Goal: Browse casually

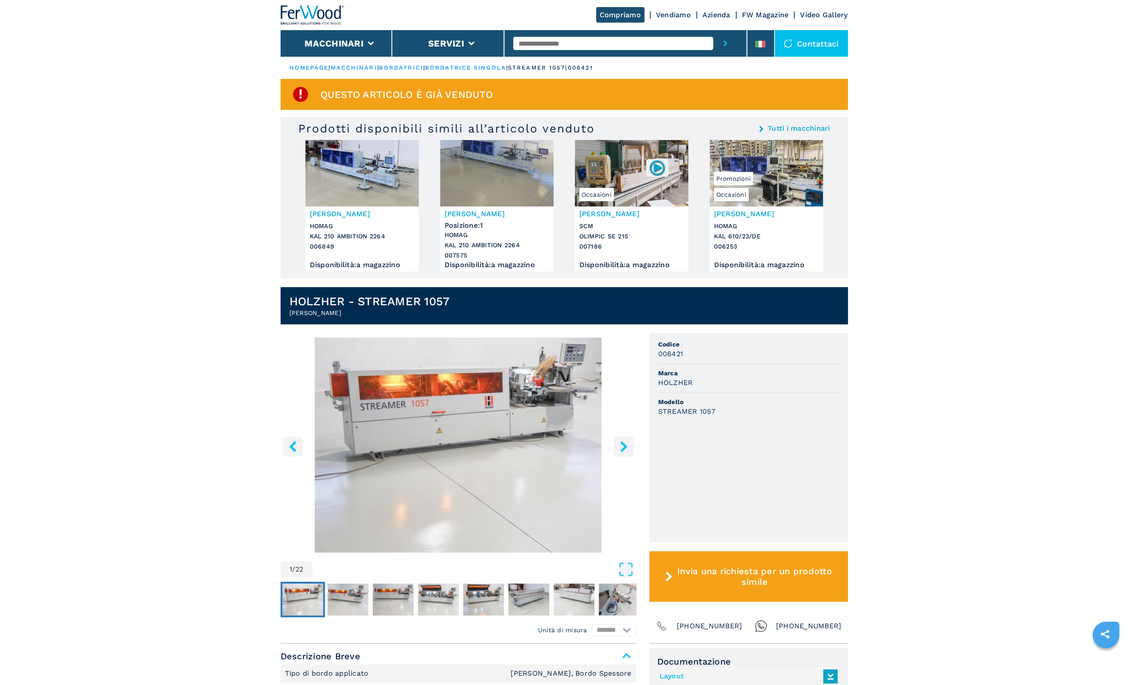
click at [627, 452] on button "right-button" at bounding box center [624, 446] width 20 height 20
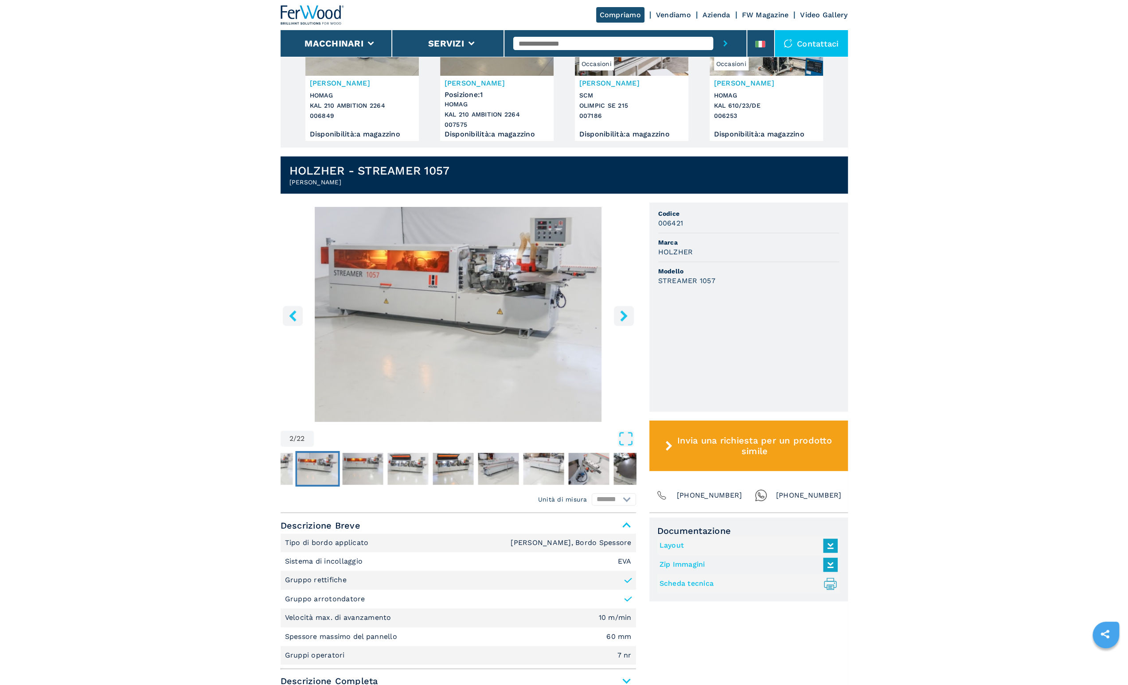
scroll to position [133, 0]
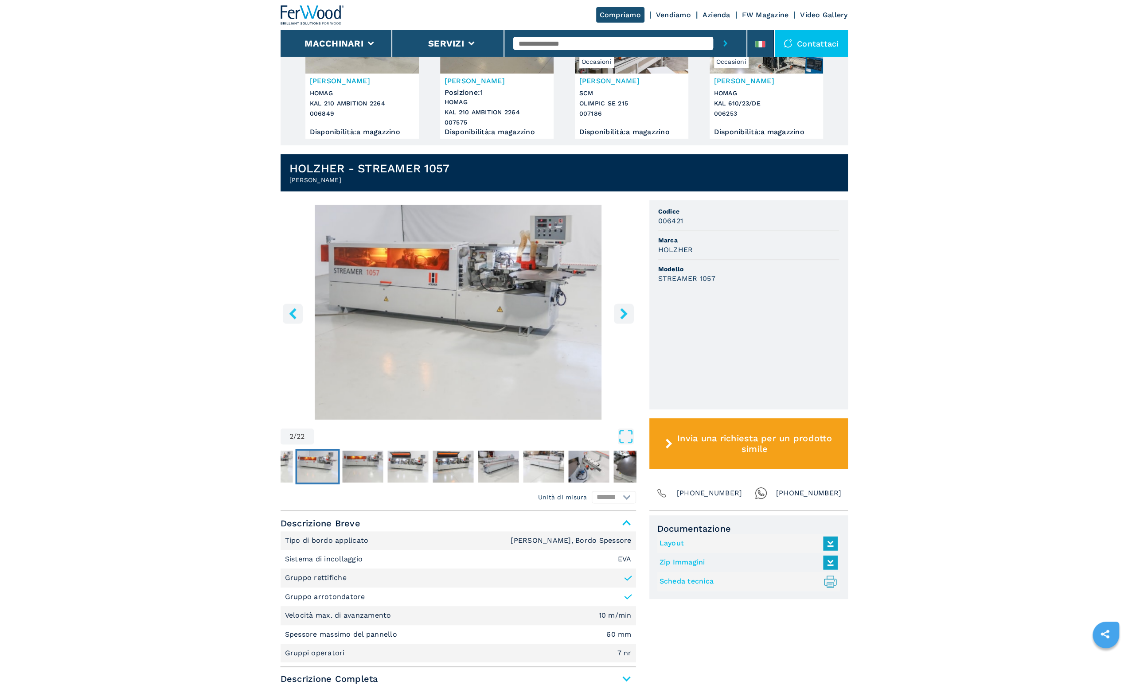
click at [615, 313] on button "right-button" at bounding box center [624, 314] width 20 height 20
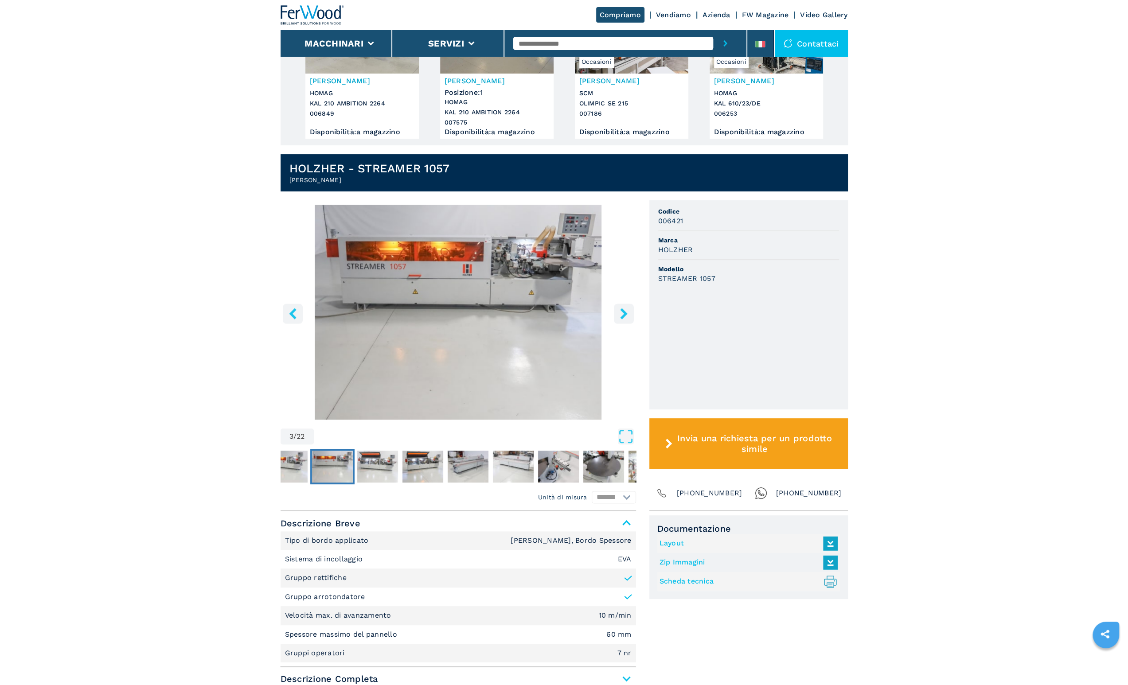
click at [618, 312] on icon "right-button" at bounding box center [623, 313] width 11 height 11
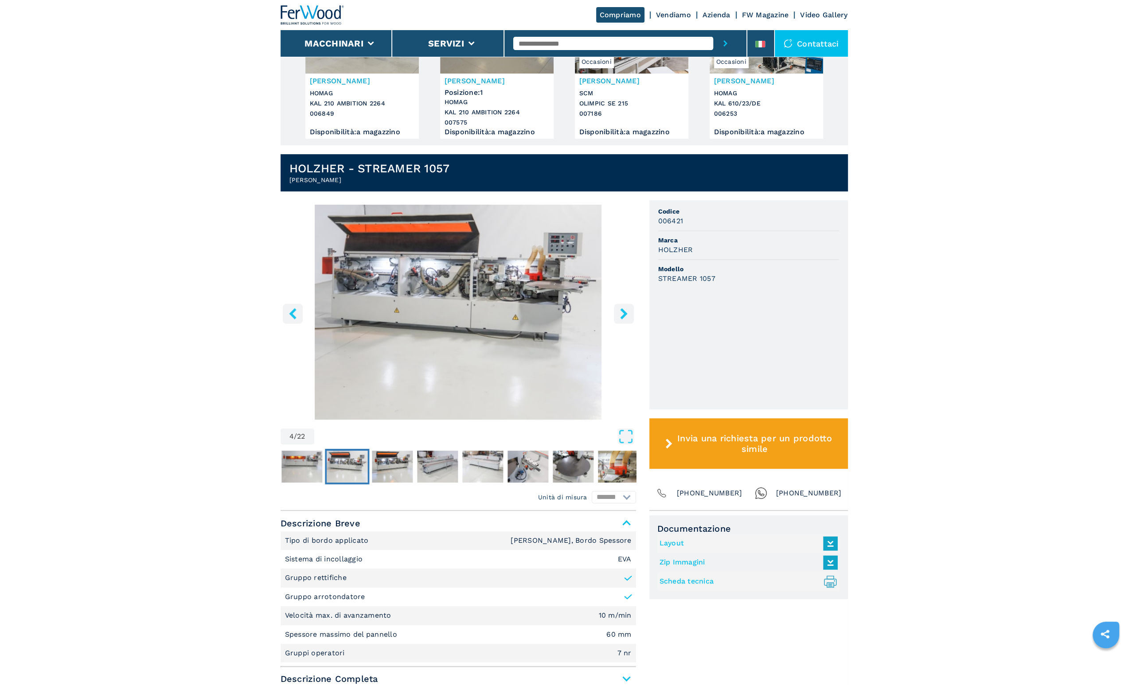
click at [618, 312] on icon "right-button" at bounding box center [623, 313] width 11 height 11
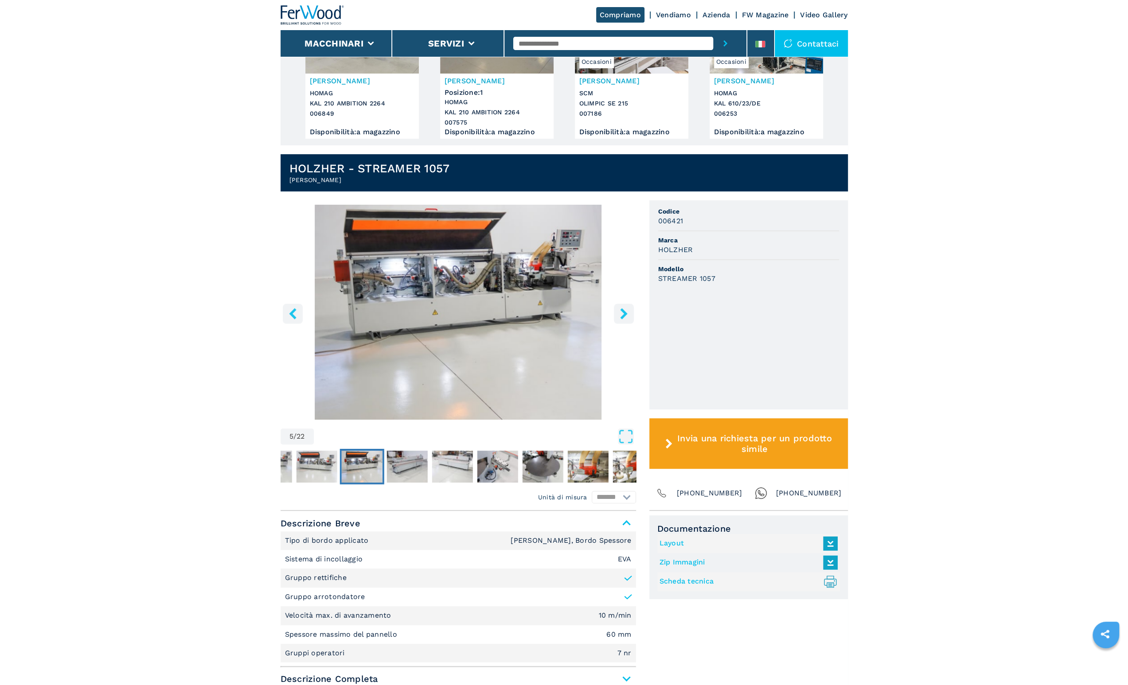
click at [618, 312] on icon "right-button" at bounding box center [623, 313] width 11 height 11
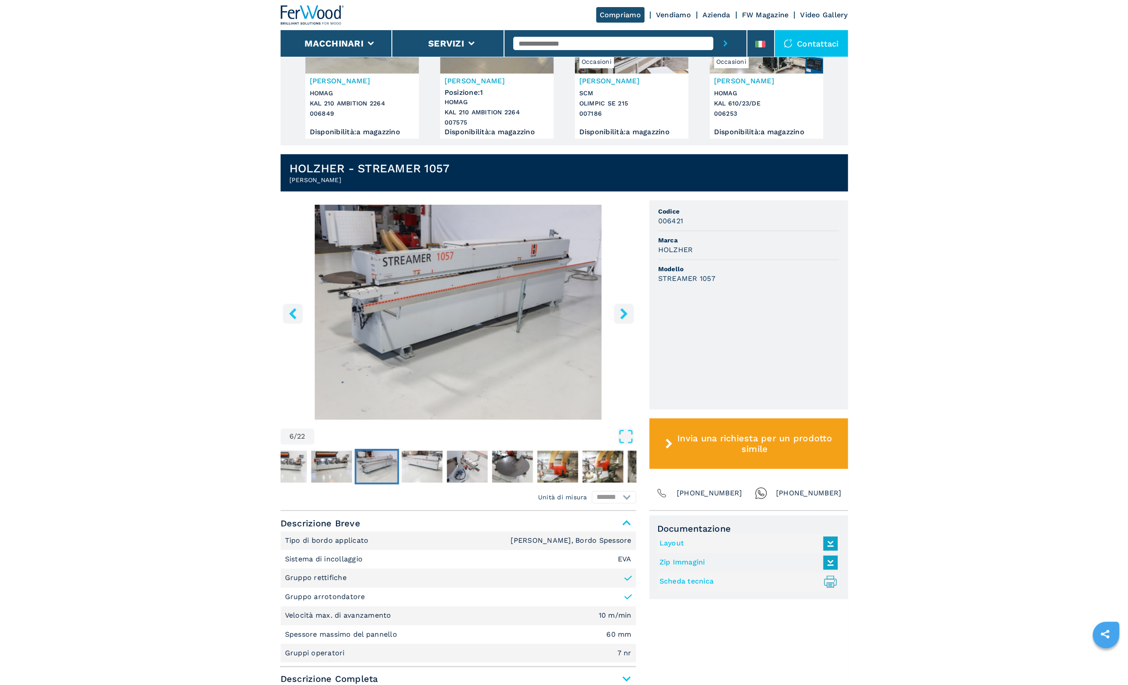
click at [618, 312] on icon "right-button" at bounding box center [623, 313] width 11 height 11
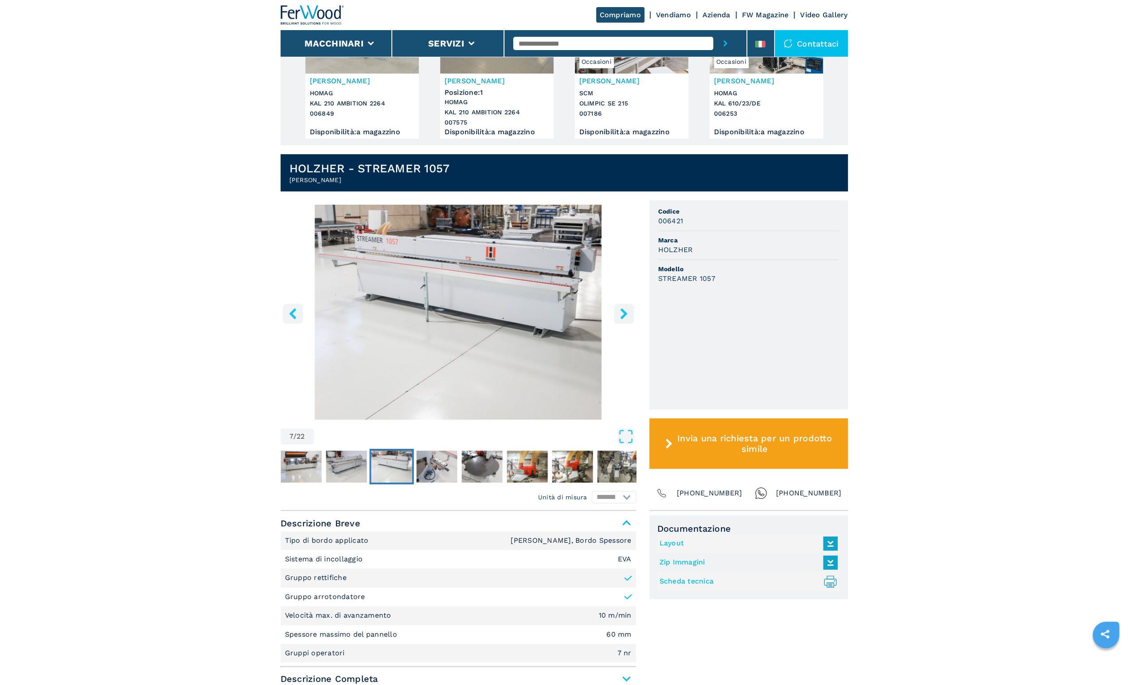
click at [618, 312] on icon "right-button" at bounding box center [623, 313] width 11 height 11
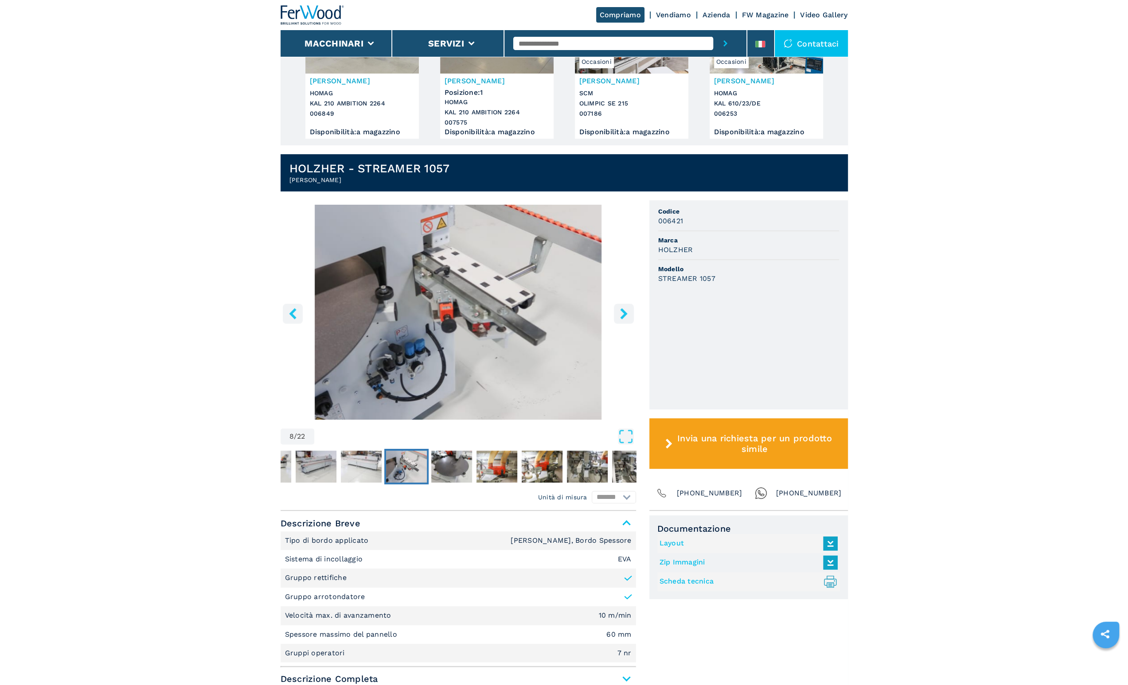
click at [618, 312] on icon "right-button" at bounding box center [623, 313] width 11 height 11
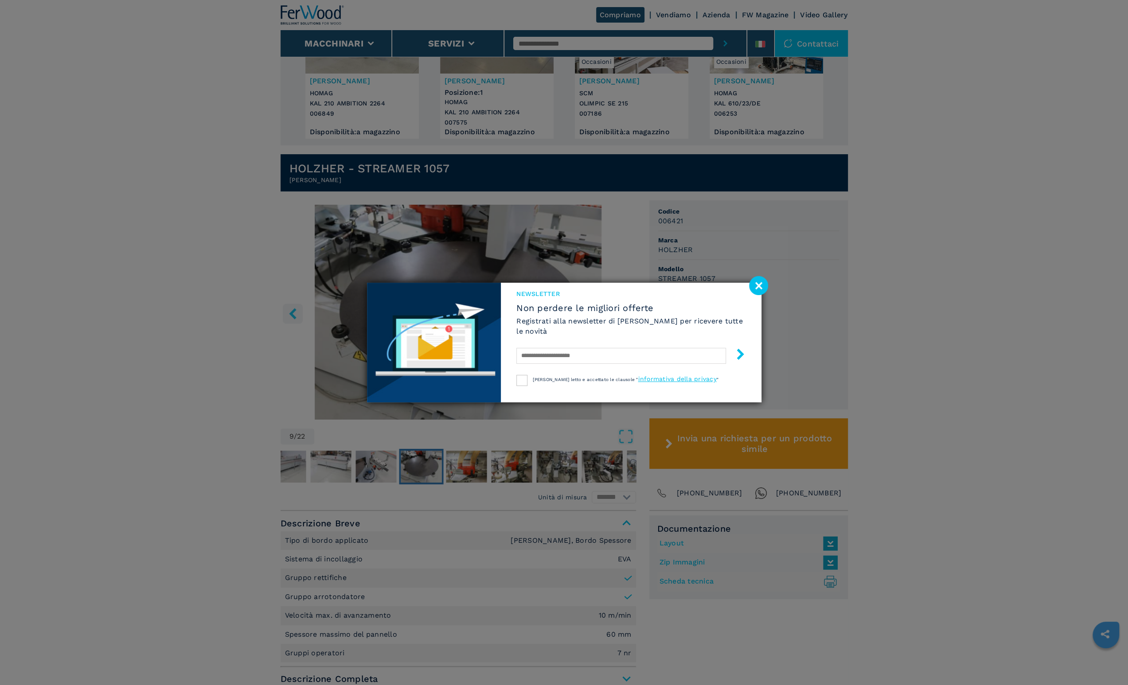
click at [758, 291] on image at bounding box center [758, 285] width 19 height 19
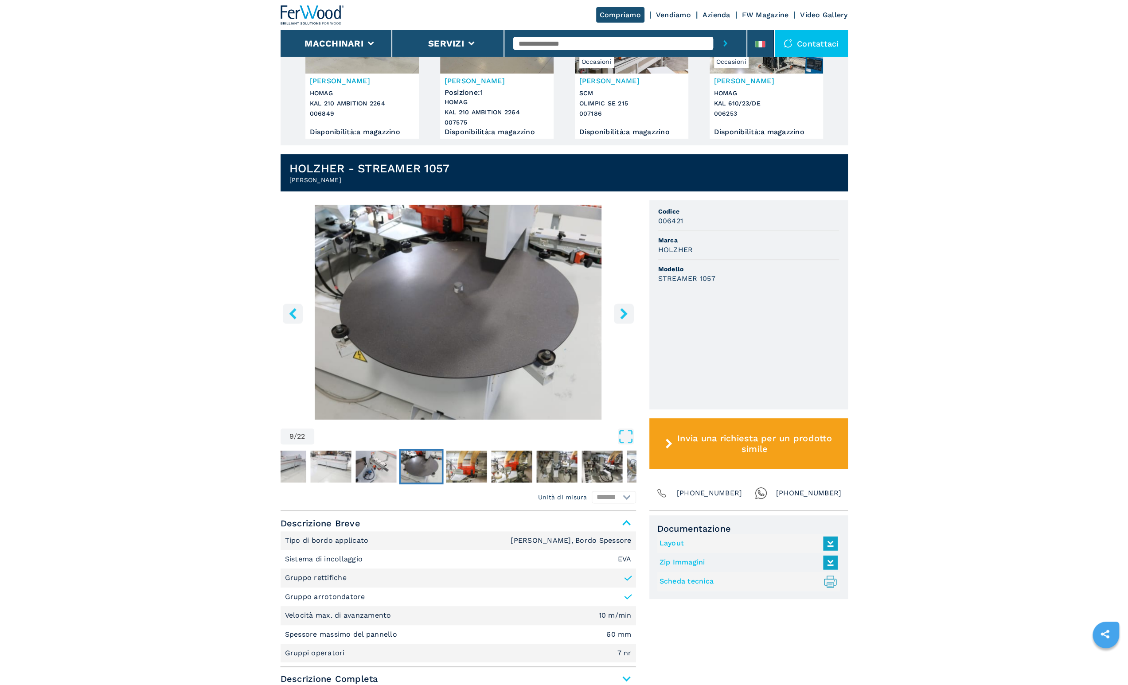
click at [626, 319] on button "right-button" at bounding box center [624, 314] width 20 height 20
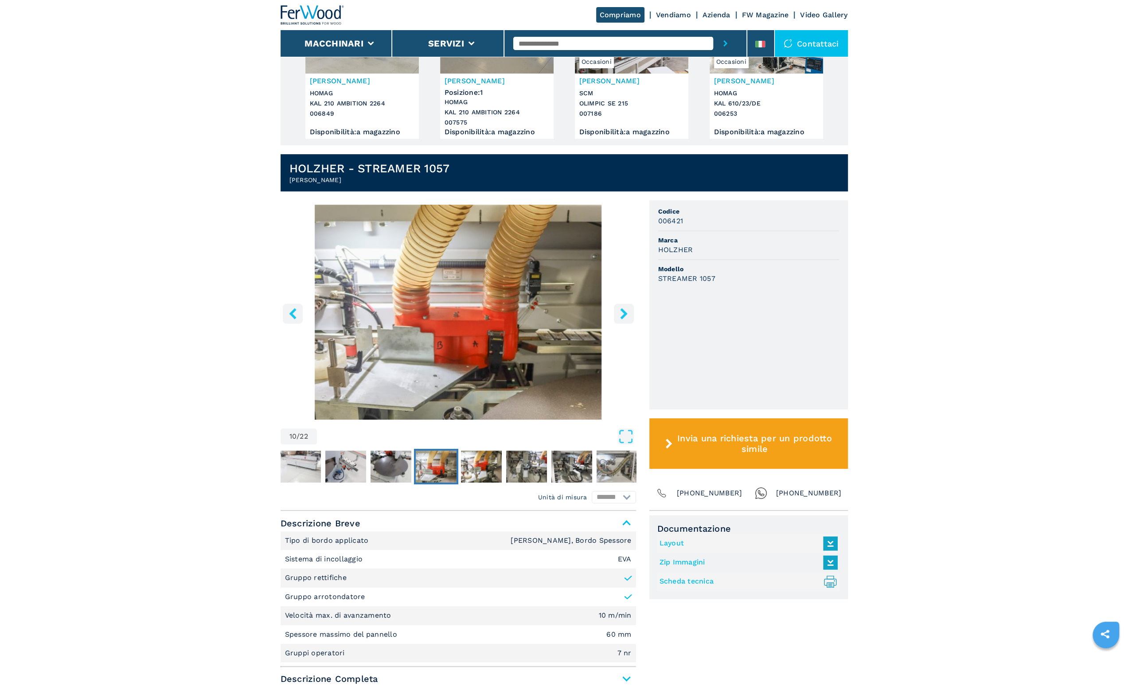
click at [626, 319] on button "right-button" at bounding box center [624, 314] width 20 height 20
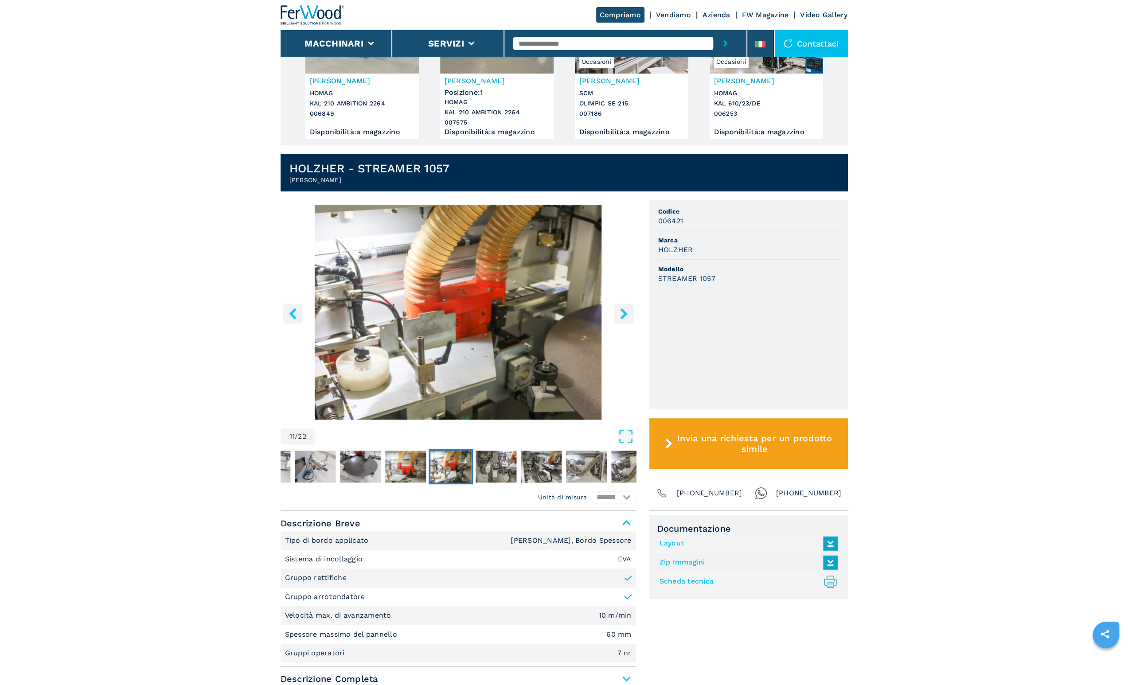
click at [626, 319] on button "right-button" at bounding box center [624, 314] width 20 height 20
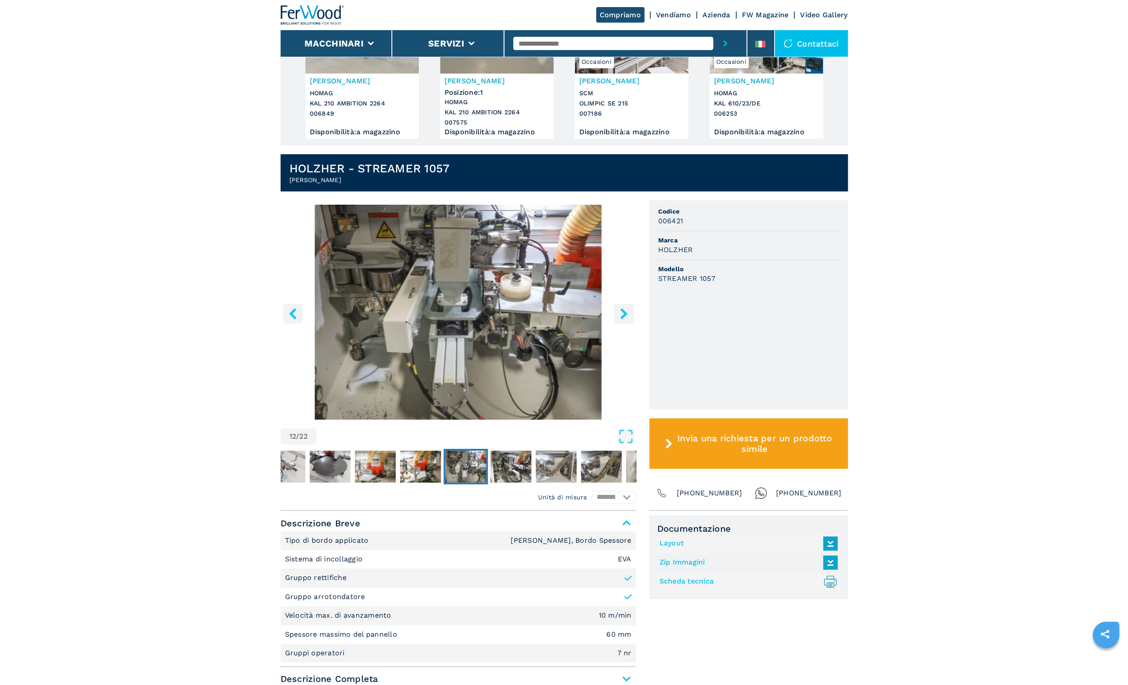
click at [626, 319] on button "right-button" at bounding box center [624, 314] width 20 height 20
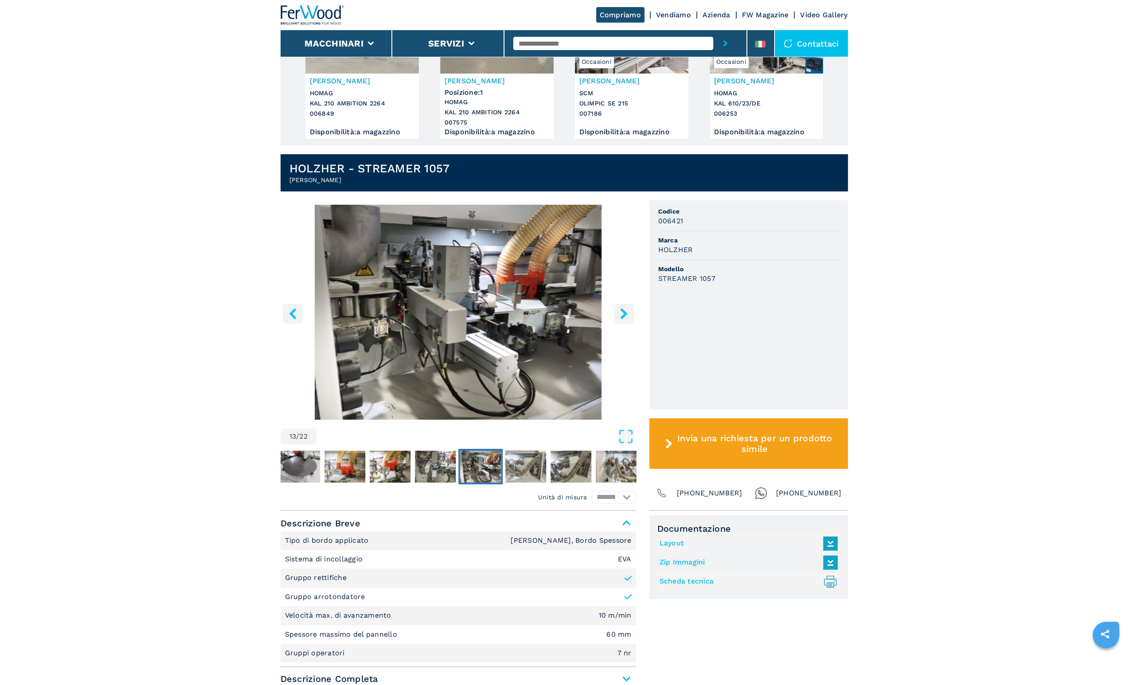
click at [626, 319] on button "right-button" at bounding box center [624, 314] width 20 height 20
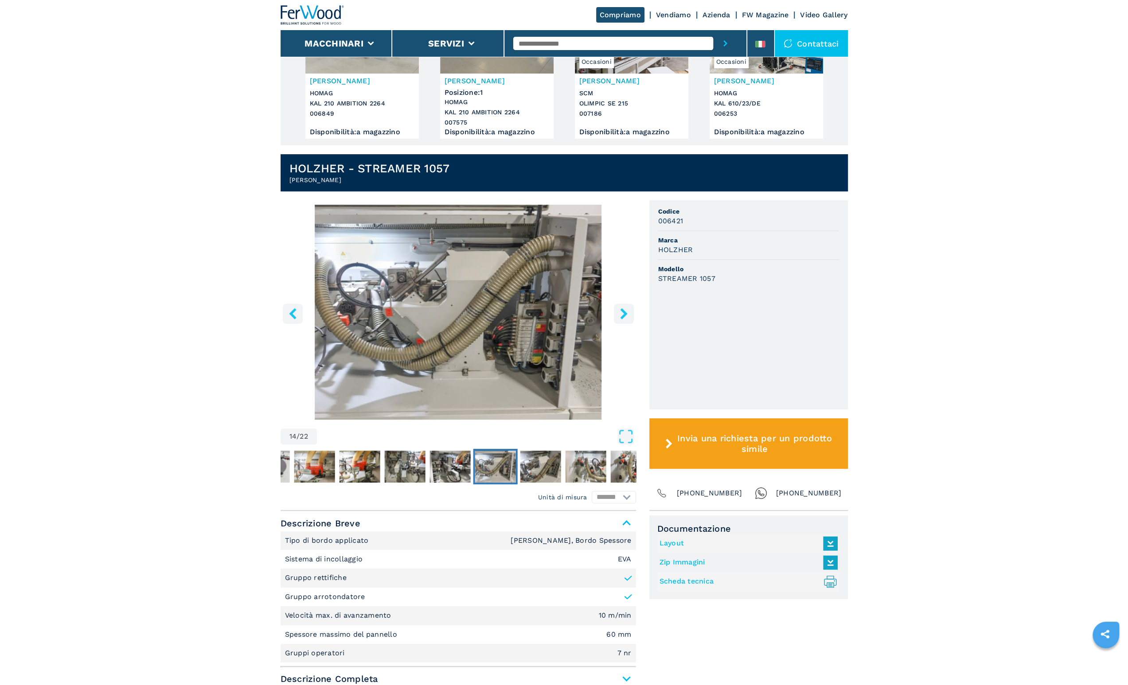
click at [626, 319] on button "right-button" at bounding box center [624, 314] width 20 height 20
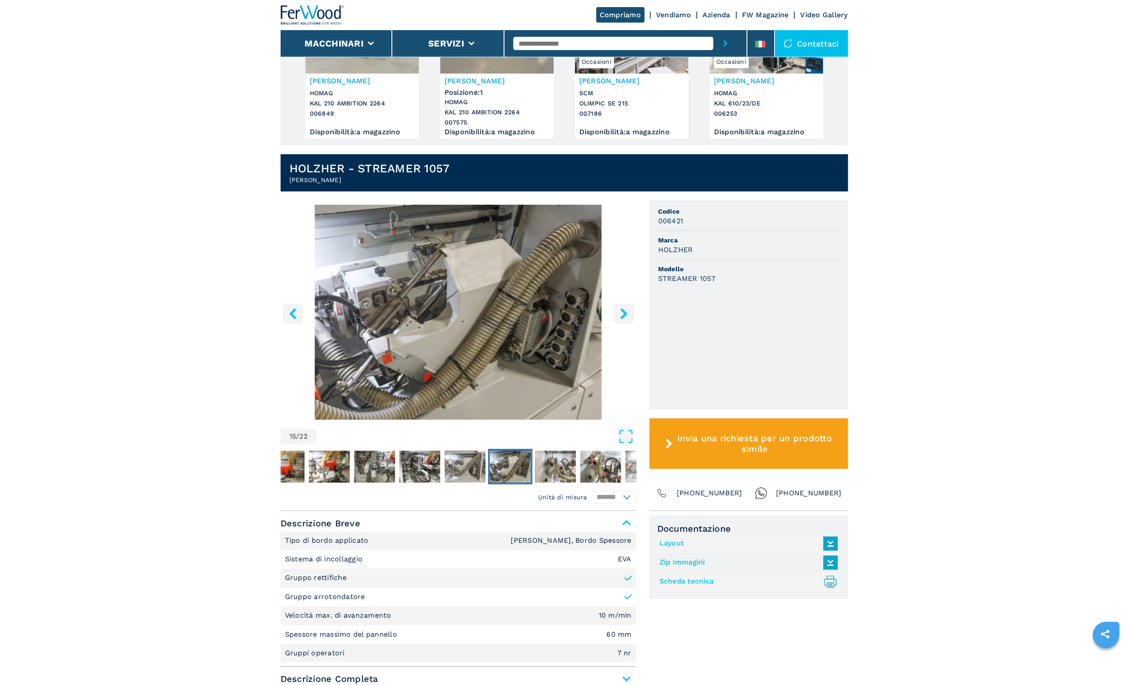
click at [626, 319] on button "right-button" at bounding box center [624, 314] width 20 height 20
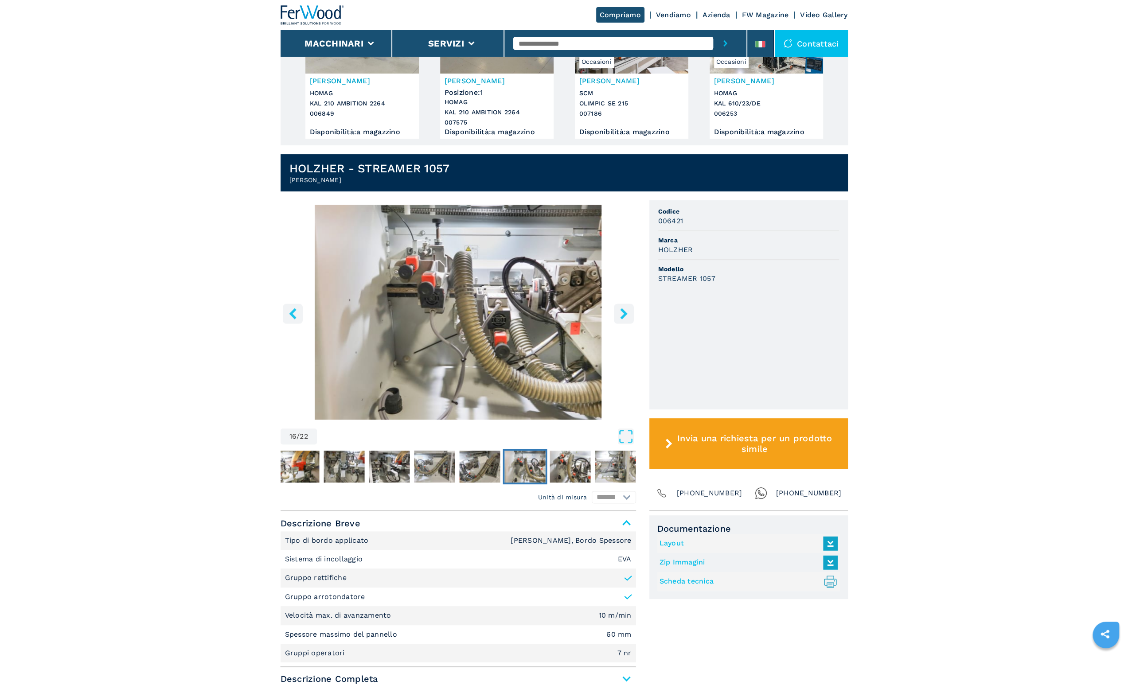
click at [626, 319] on button "right-button" at bounding box center [624, 314] width 20 height 20
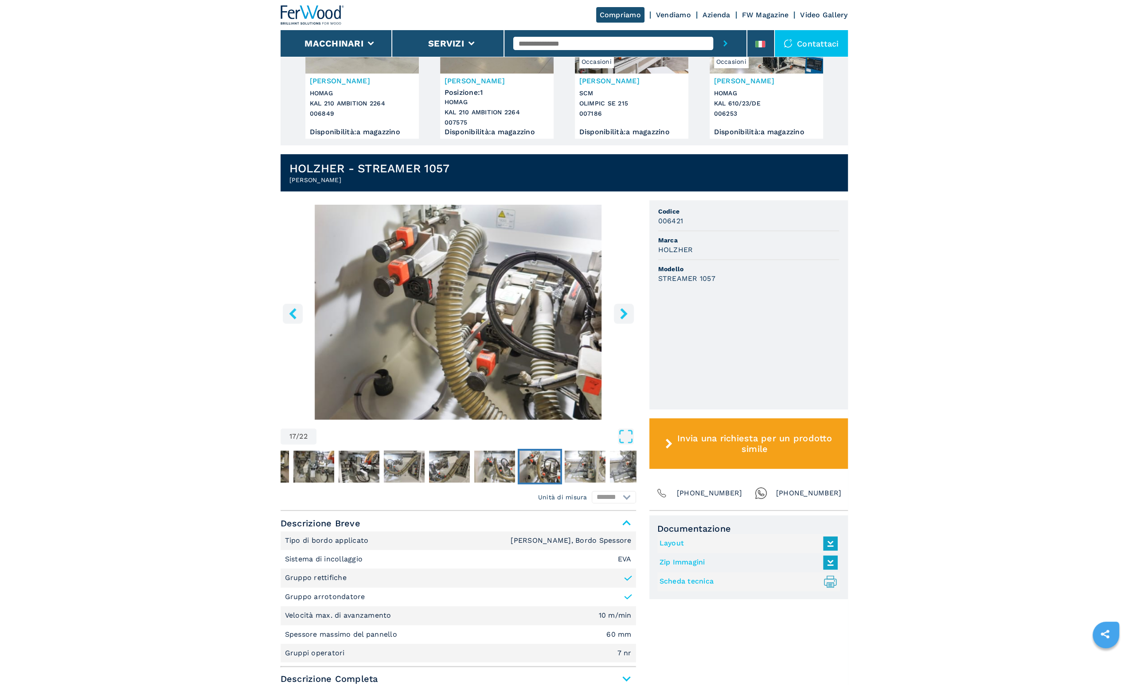
click at [626, 319] on button "right-button" at bounding box center [624, 314] width 20 height 20
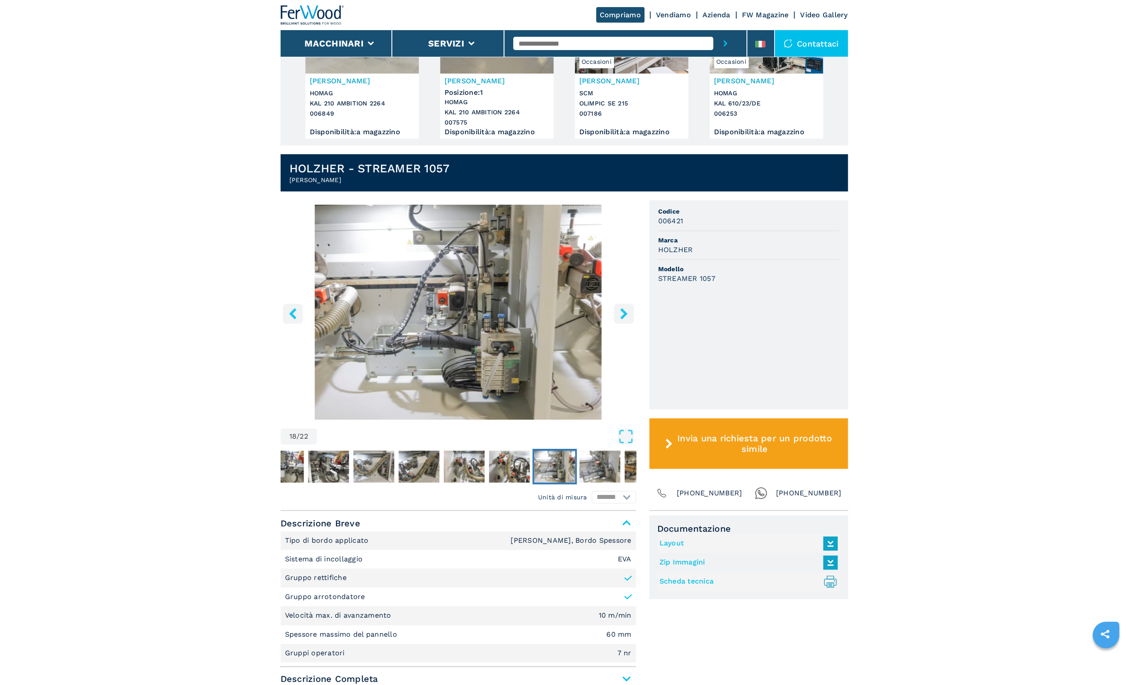
click at [626, 319] on button "right-button" at bounding box center [624, 314] width 20 height 20
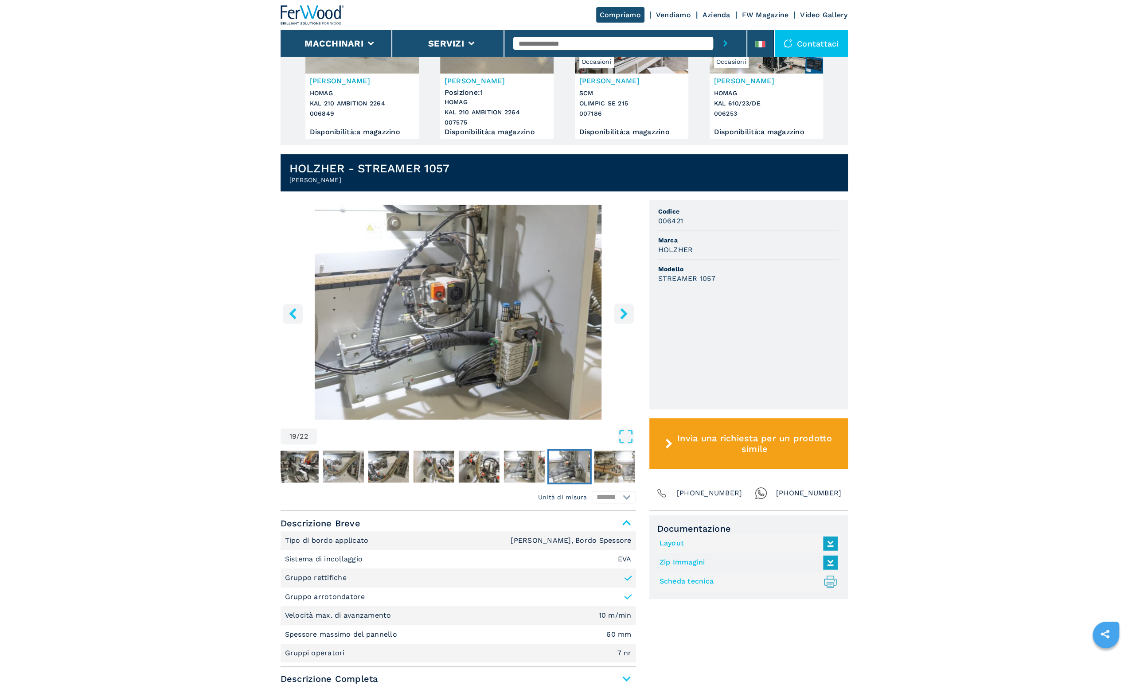
click at [628, 316] on icon "right-button" at bounding box center [623, 313] width 11 height 11
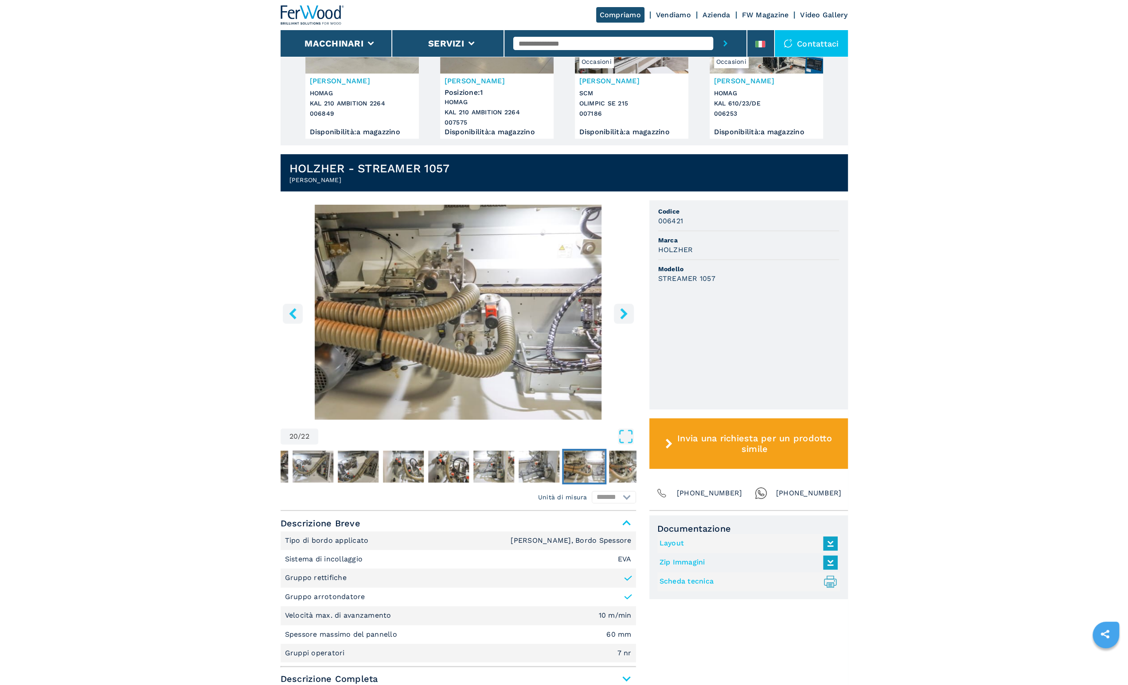
click at [628, 316] on icon "right-button" at bounding box center [623, 313] width 11 height 11
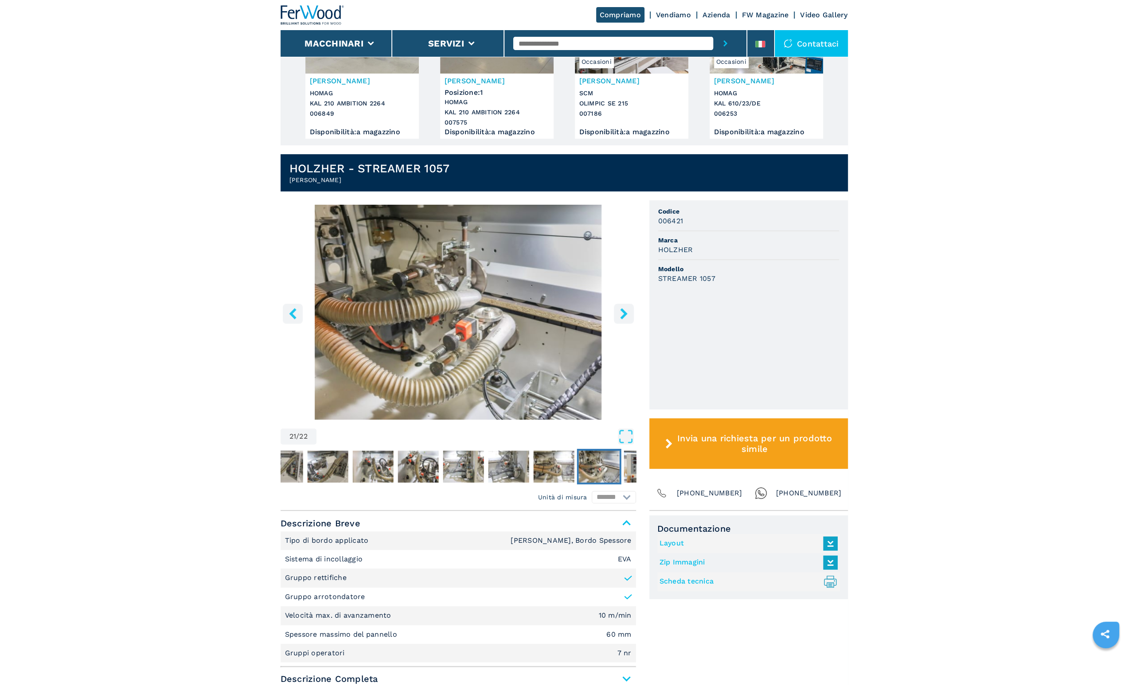
click at [628, 316] on icon "right-button" at bounding box center [623, 313] width 11 height 11
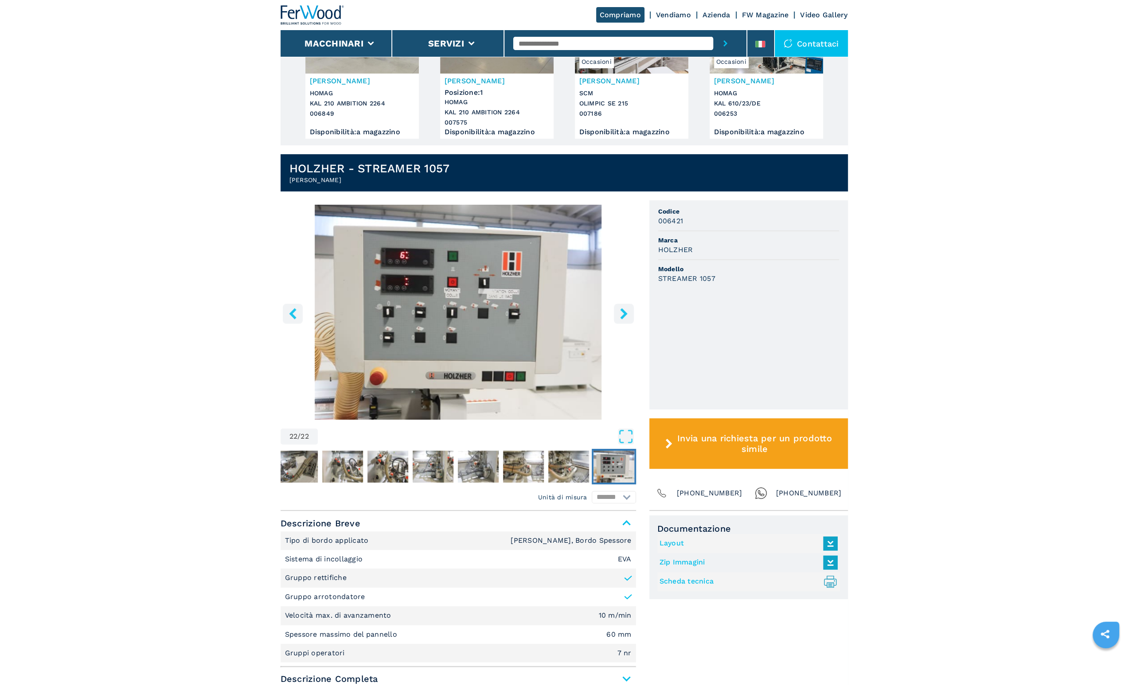
click at [628, 316] on icon "right-button" at bounding box center [623, 313] width 11 height 11
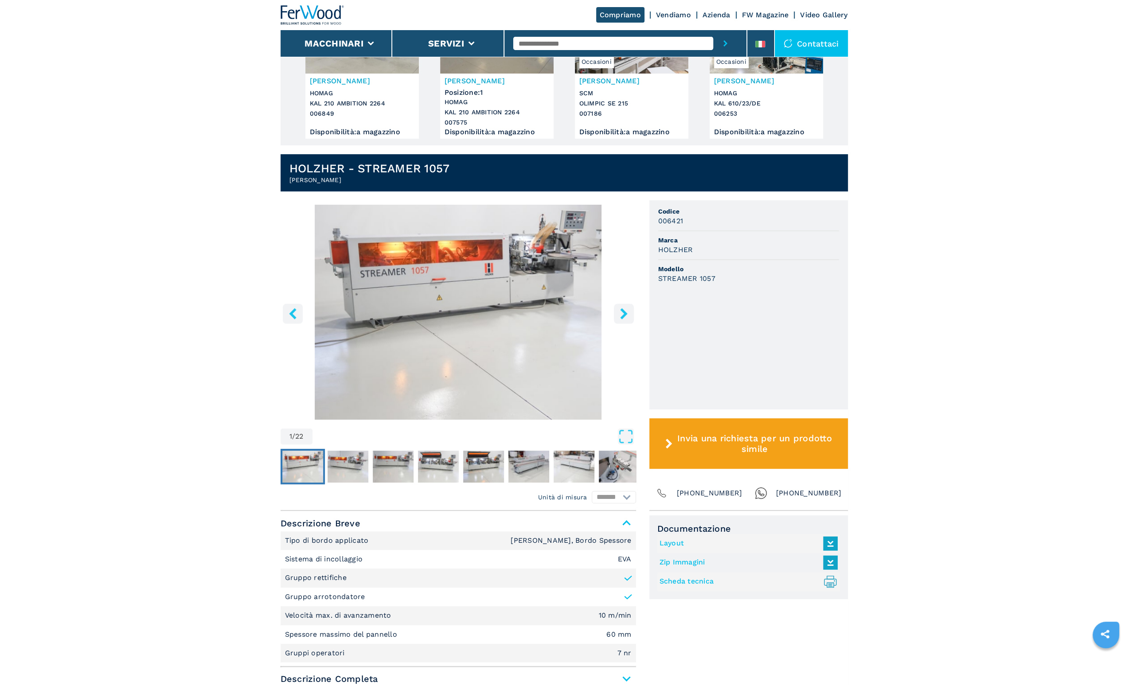
click at [628, 316] on icon "right-button" at bounding box center [623, 313] width 11 height 11
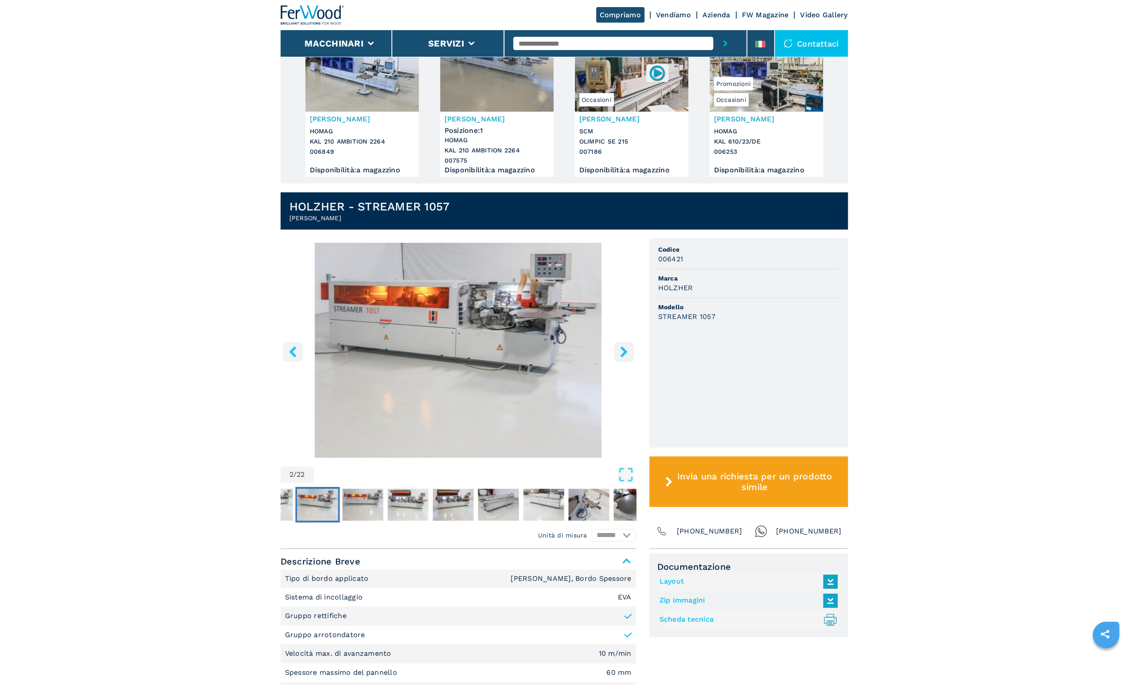
scroll to position [76, 0]
